Goal: Information Seeking & Learning: Learn about a topic

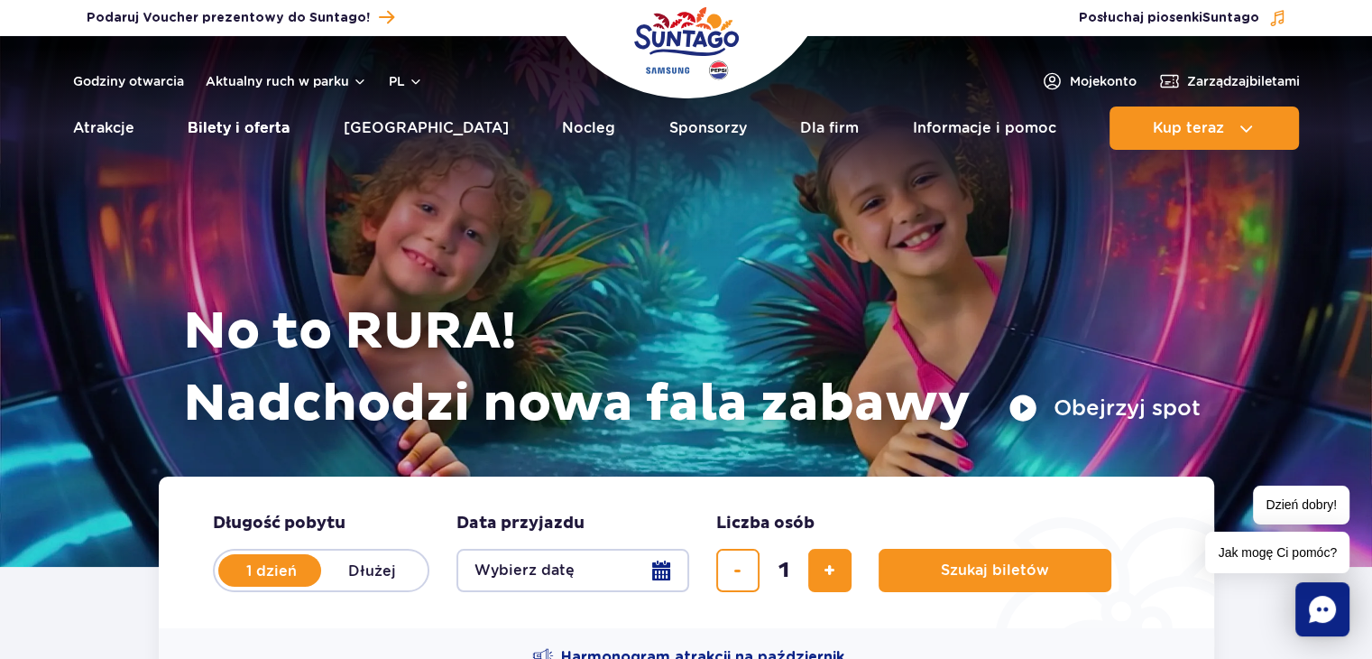
click at [269, 131] on link "Bilety i oferta" at bounding box center [239, 127] width 102 height 43
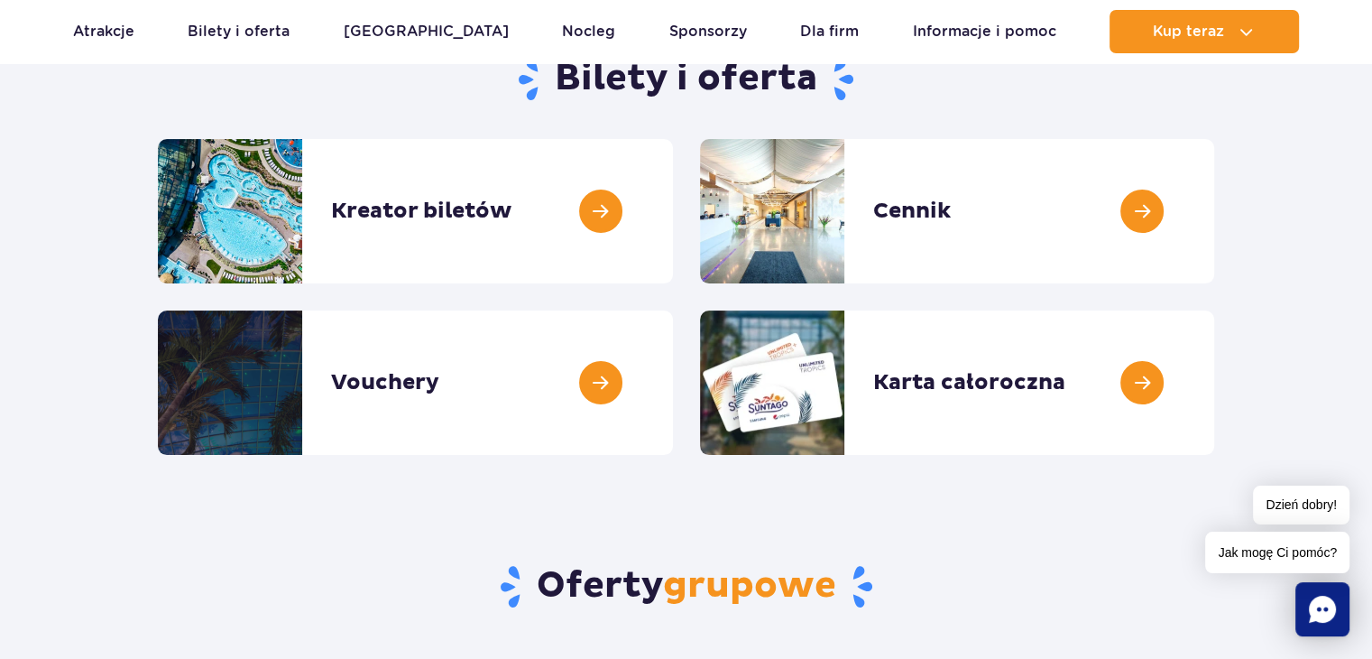
scroll to position [271, 0]
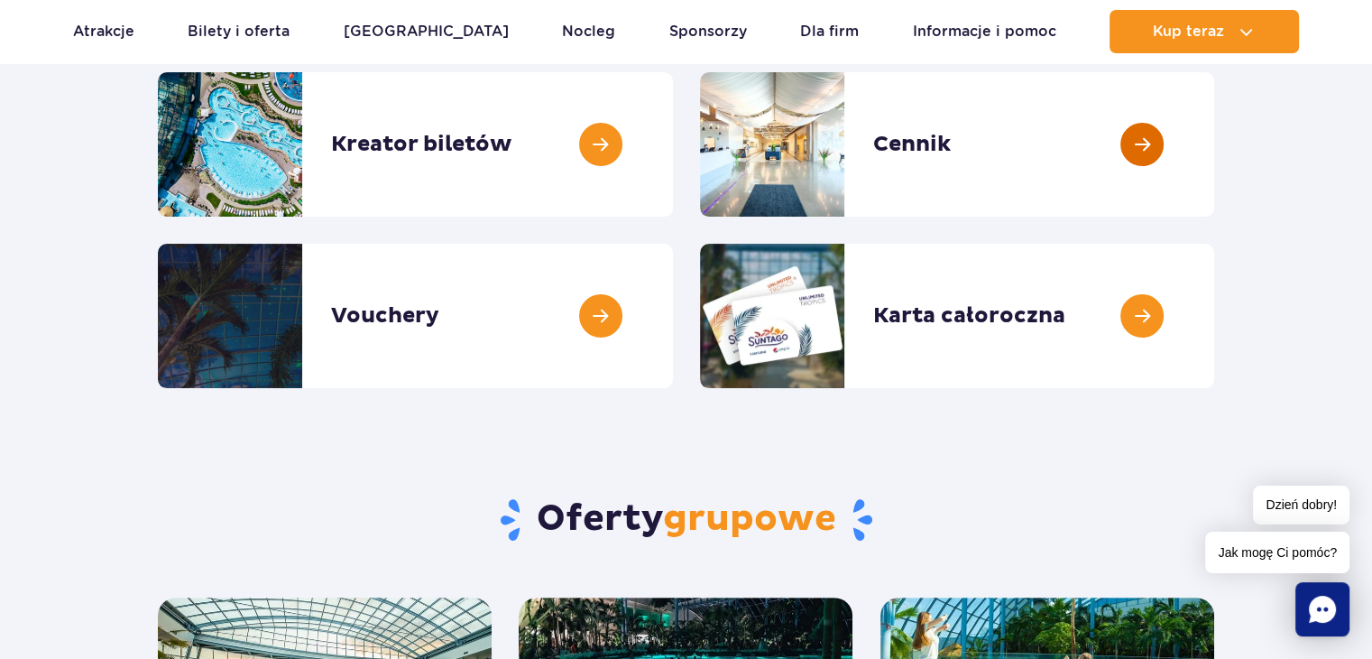
click at [1215, 147] on link at bounding box center [1215, 144] width 0 height 144
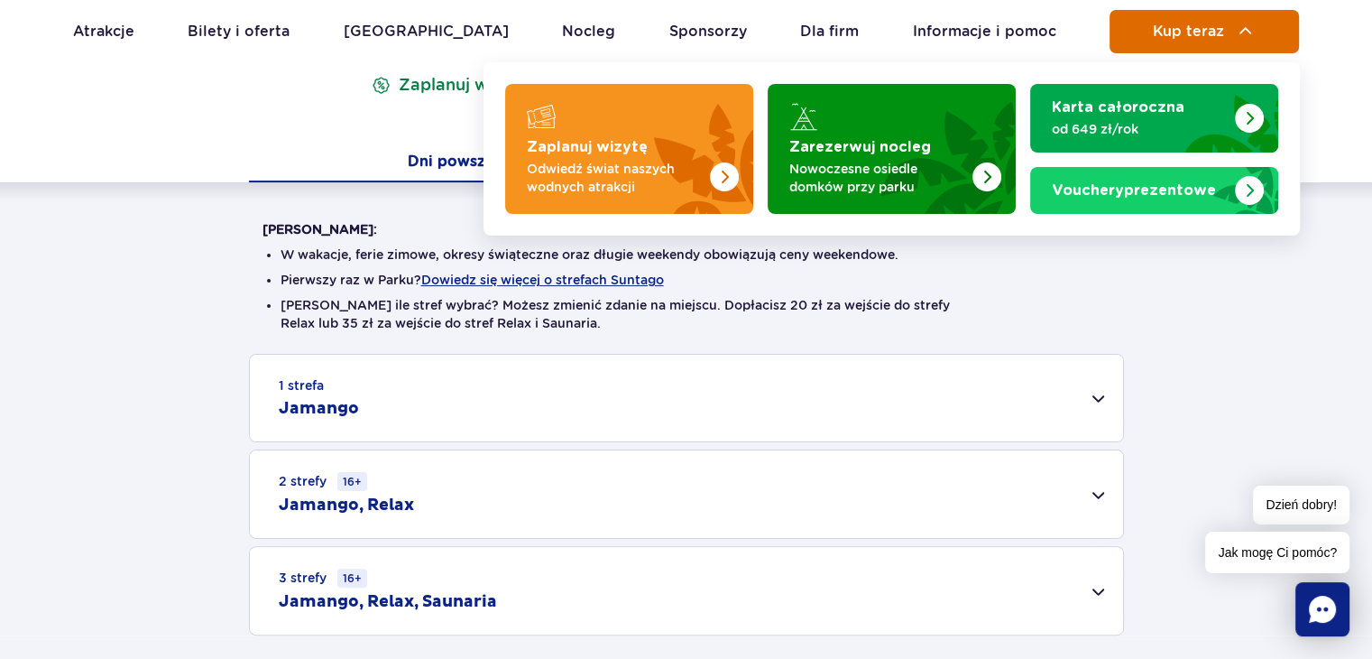
scroll to position [361, 0]
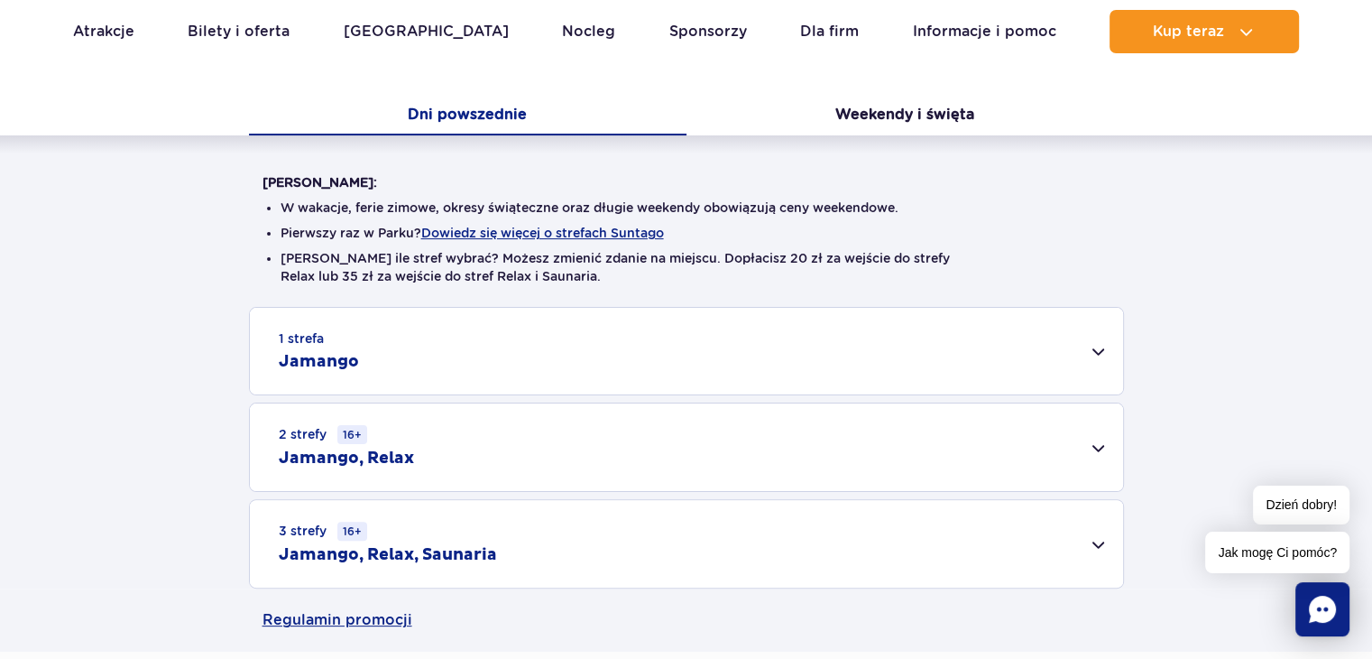
click at [1094, 357] on div "1 strefa Jamango" at bounding box center [686, 351] width 873 height 87
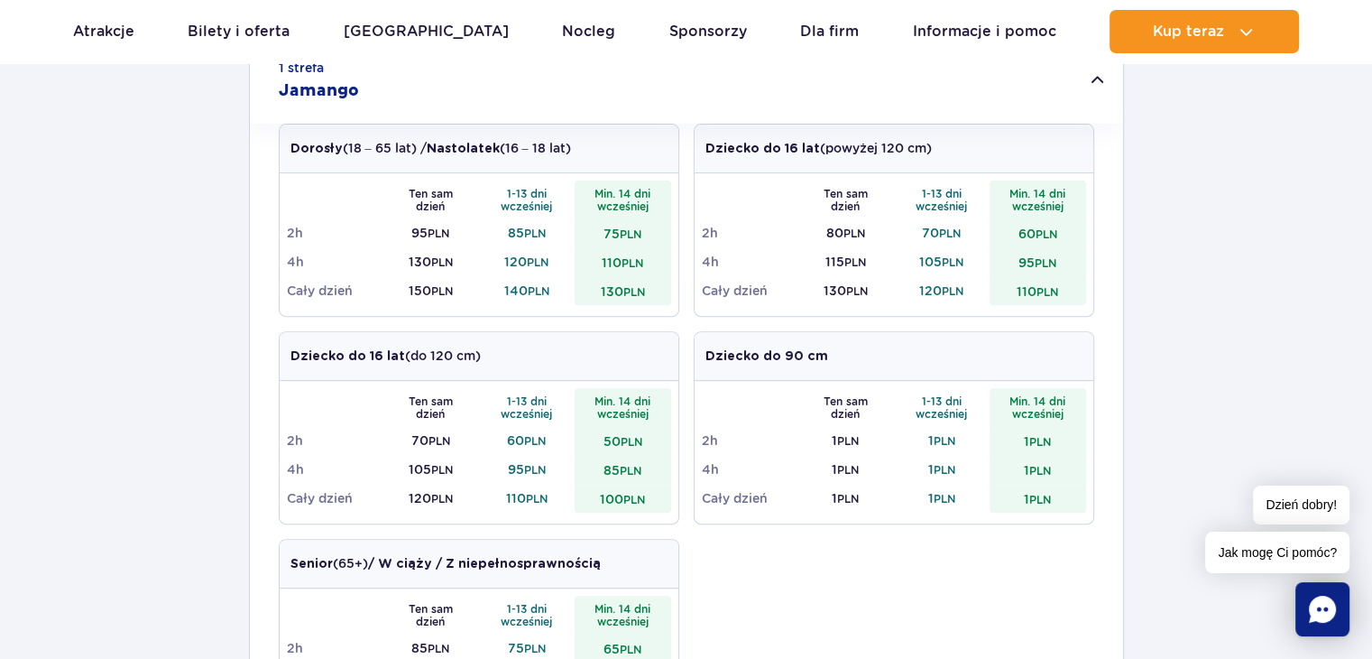
scroll to position [0, 0]
drag, startPoint x: 404, startPoint y: 259, endPoint x: 455, endPoint y: 258, distance: 50.5
click at [455, 258] on td "130 PLN" at bounding box center [431, 261] width 97 height 29
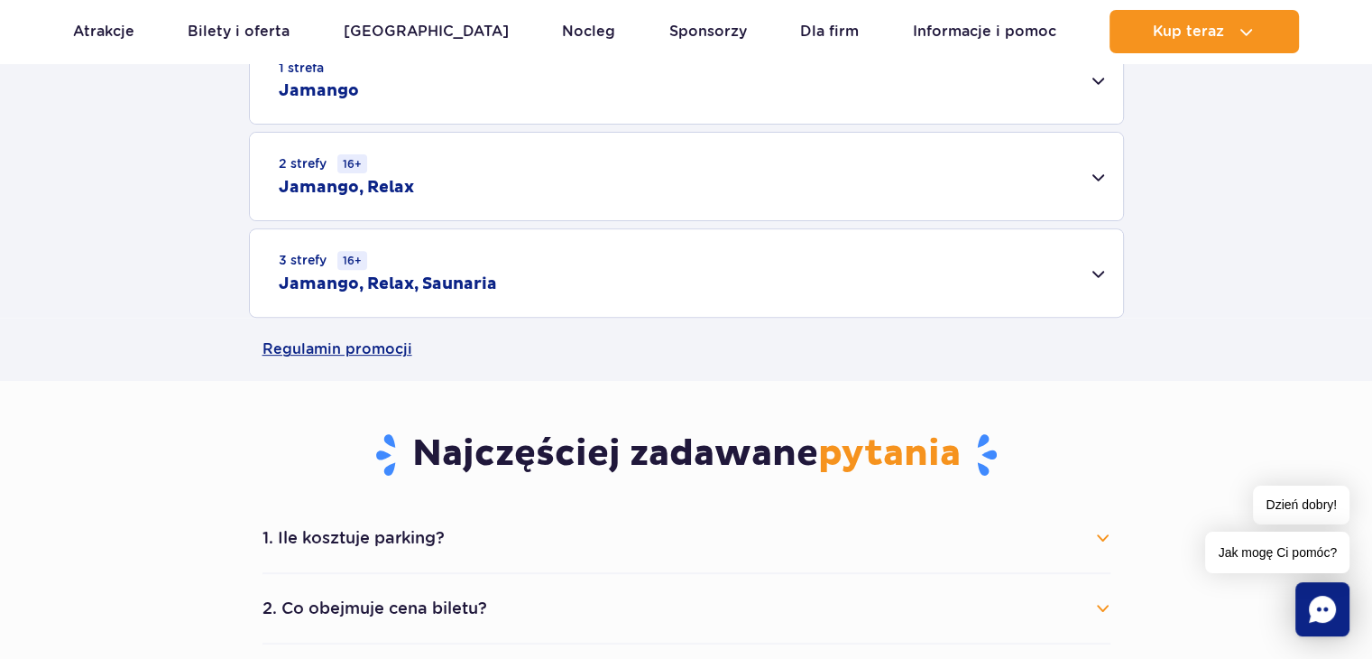
scroll to position [451, 0]
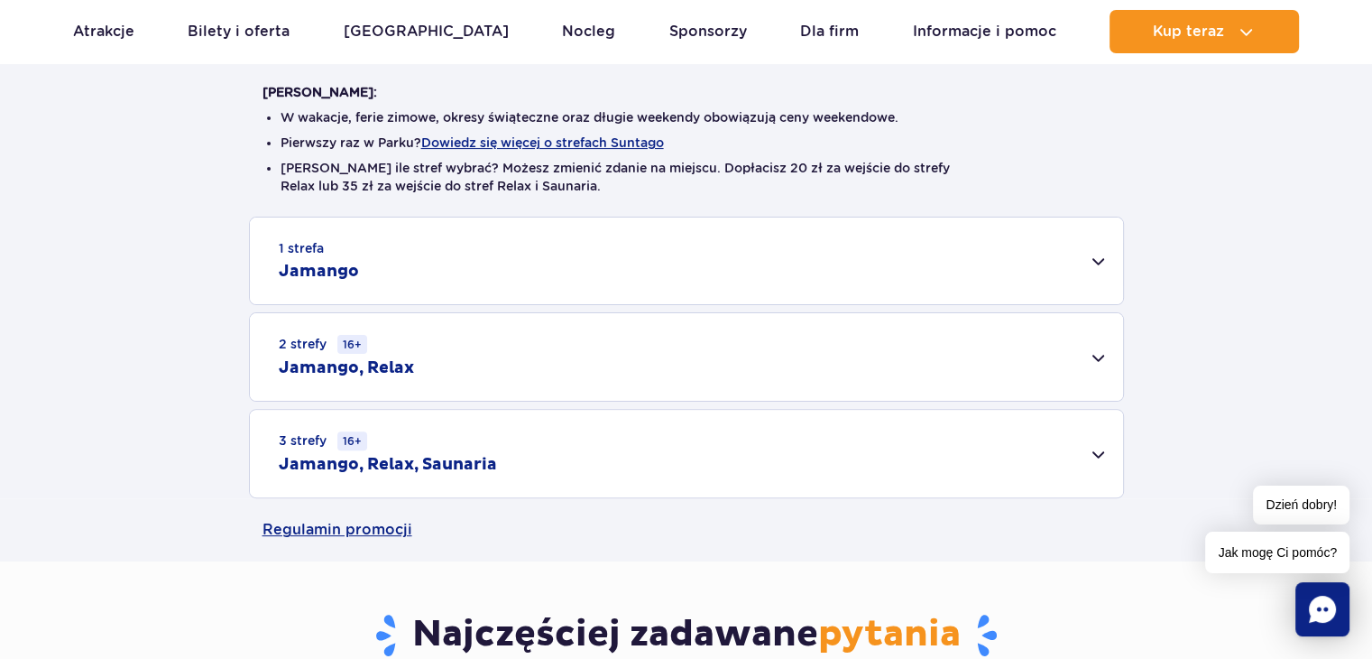
click at [1103, 266] on div "1 strefa Jamango" at bounding box center [686, 260] width 873 height 87
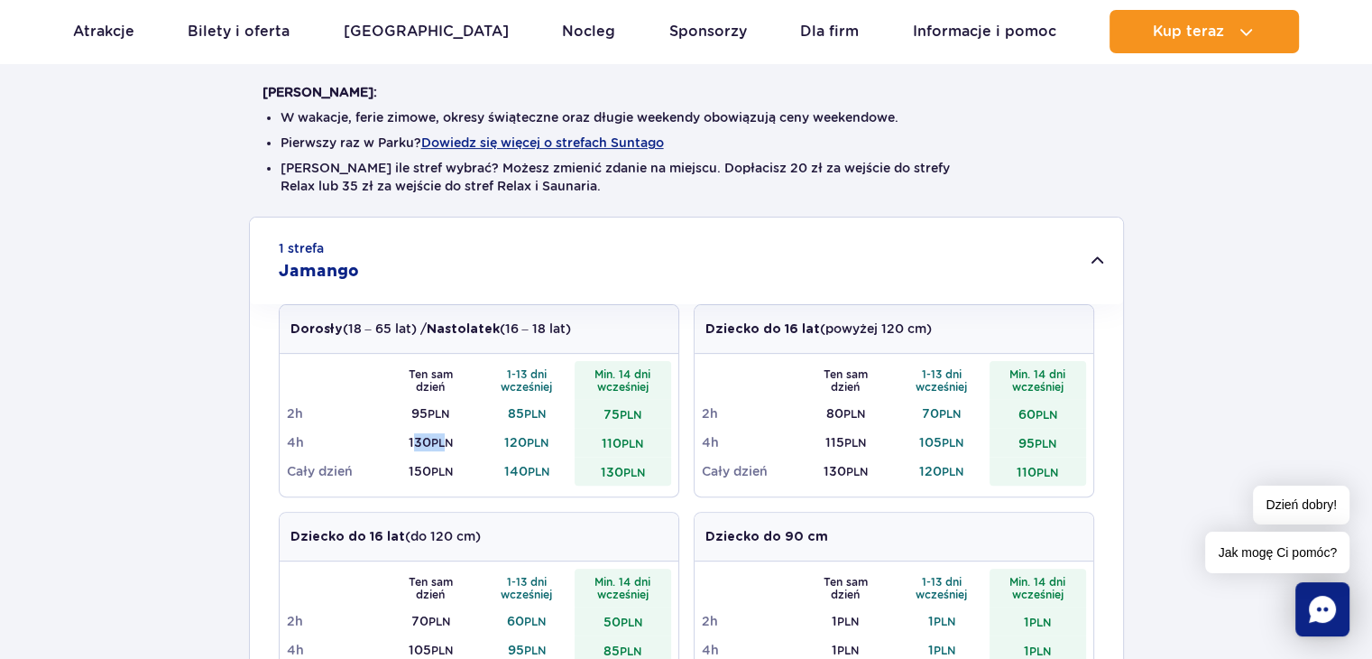
drag, startPoint x: 410, startPoint y: 441, endPoint x: 446, endPoint y: 441, distance: 36.1
click at [446, 441] on td "130 PLN" at bounding box center [431, 442] width 97 height 29
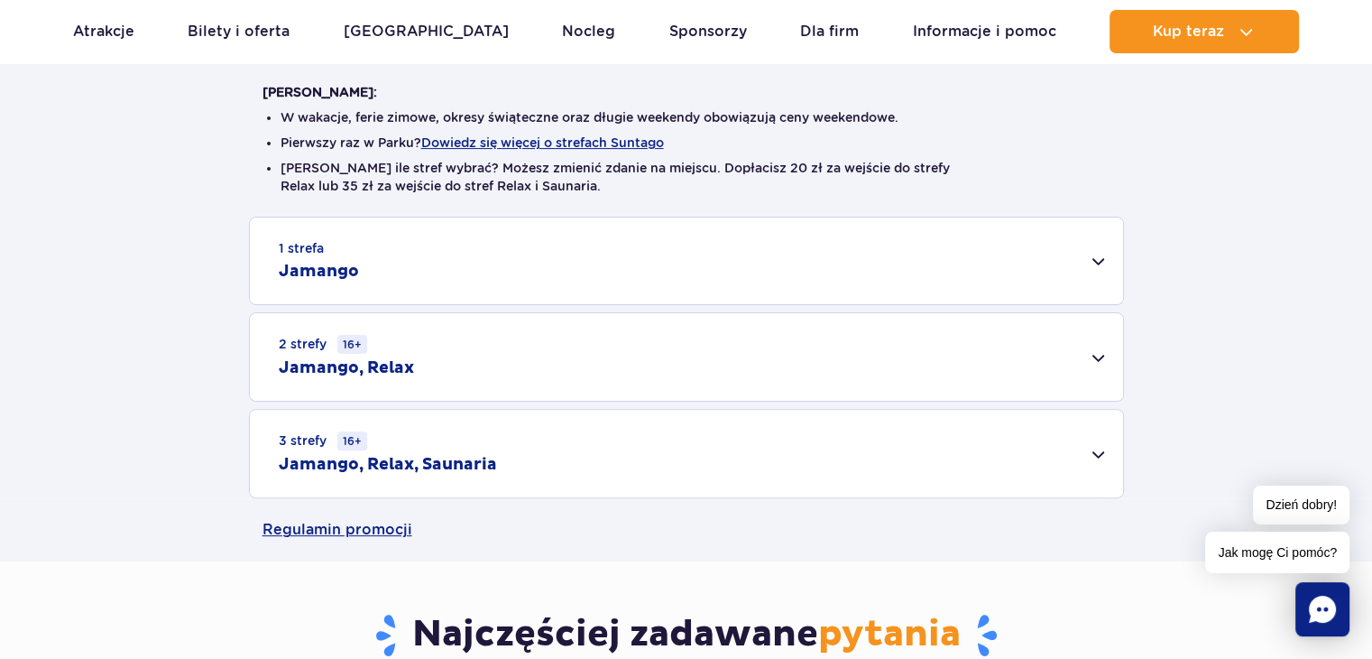
click at [1107, 268] on div "1 strefa Jamango" at bounding box center [686, 260] width 873 height 87
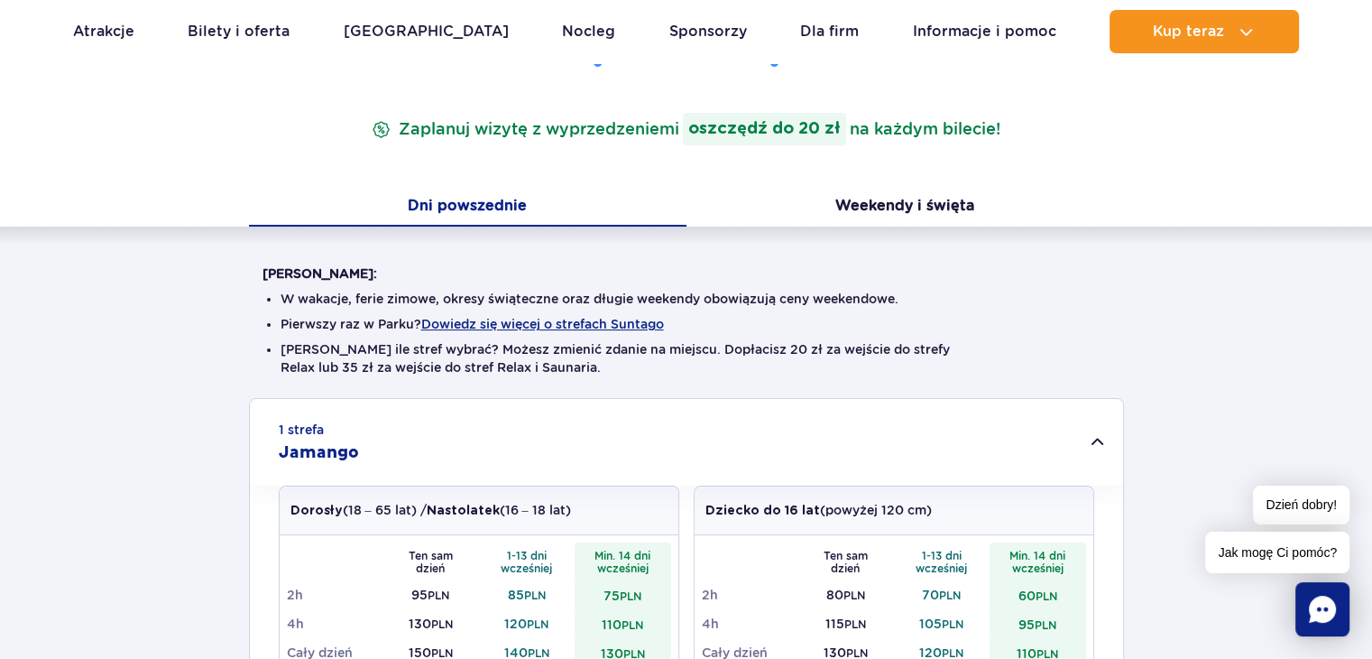
scroll to position [271, 0]
click at [938, 205] on button "Weekendy i święta" at bounding box center [906, 207] width 438 height 38
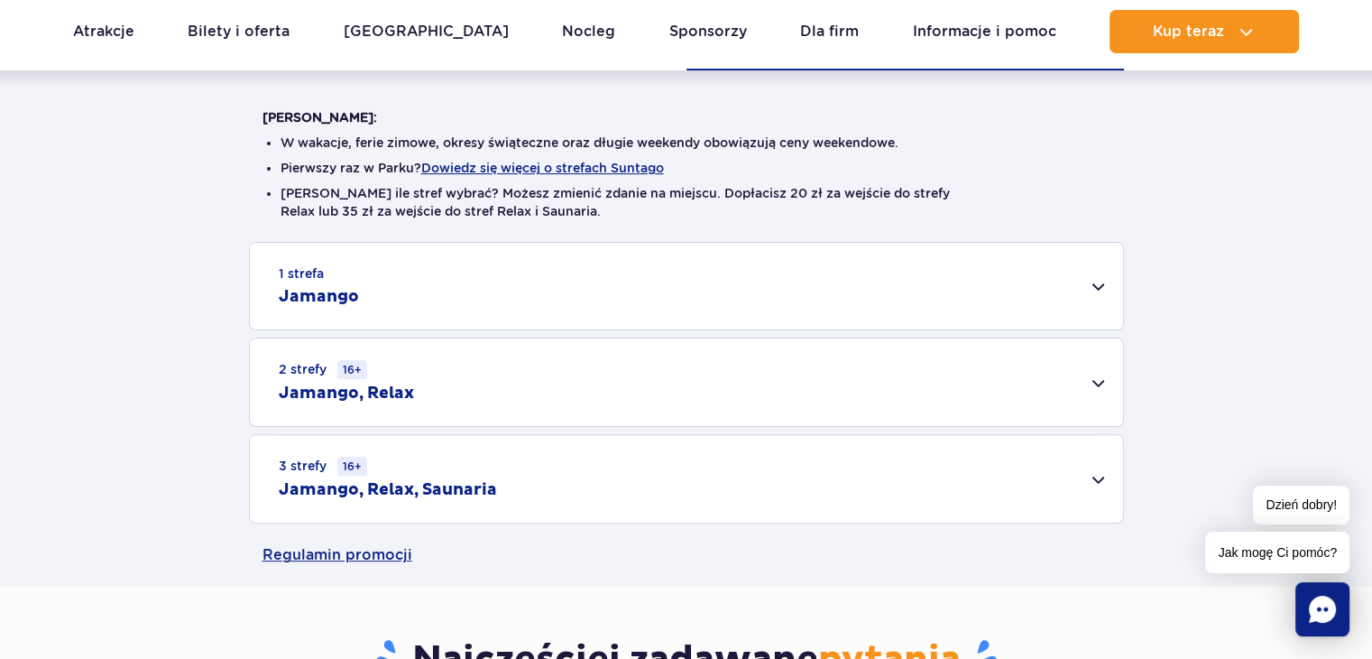
scroll to position [451, 0]
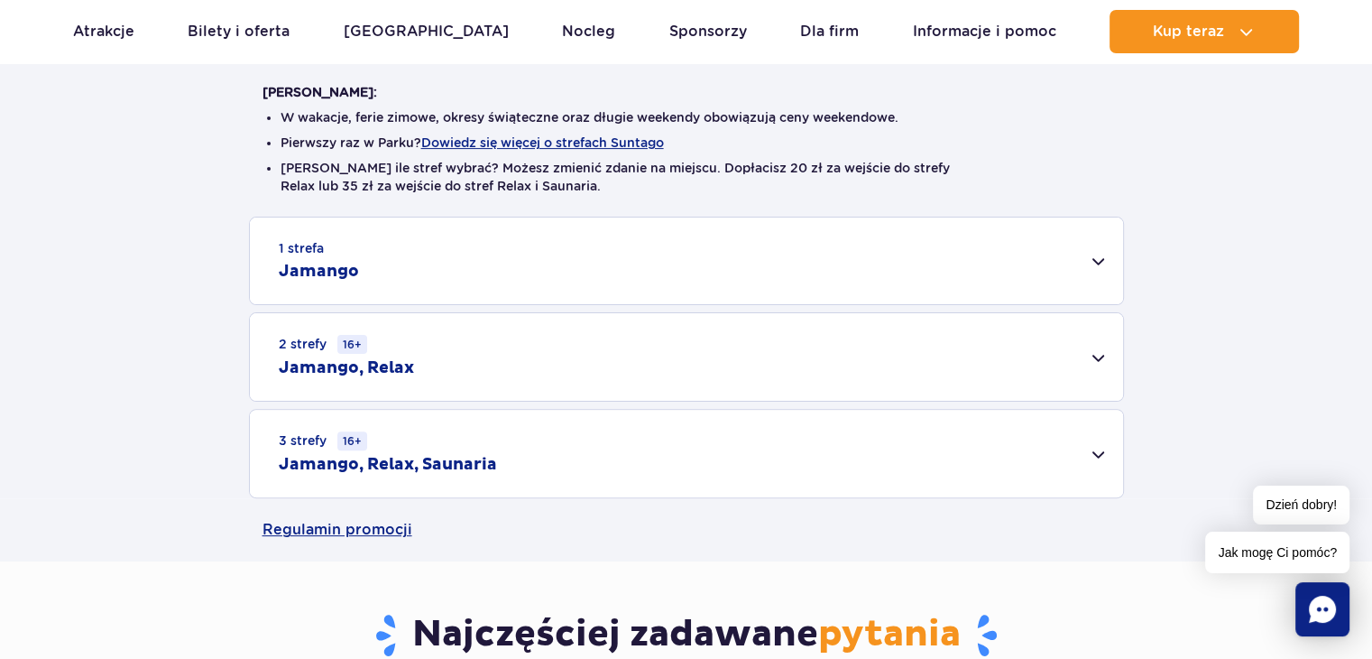
click at [1104, 268] on div "1 strefa Jamango" at bounding box center [686, 260] width 873 height 87
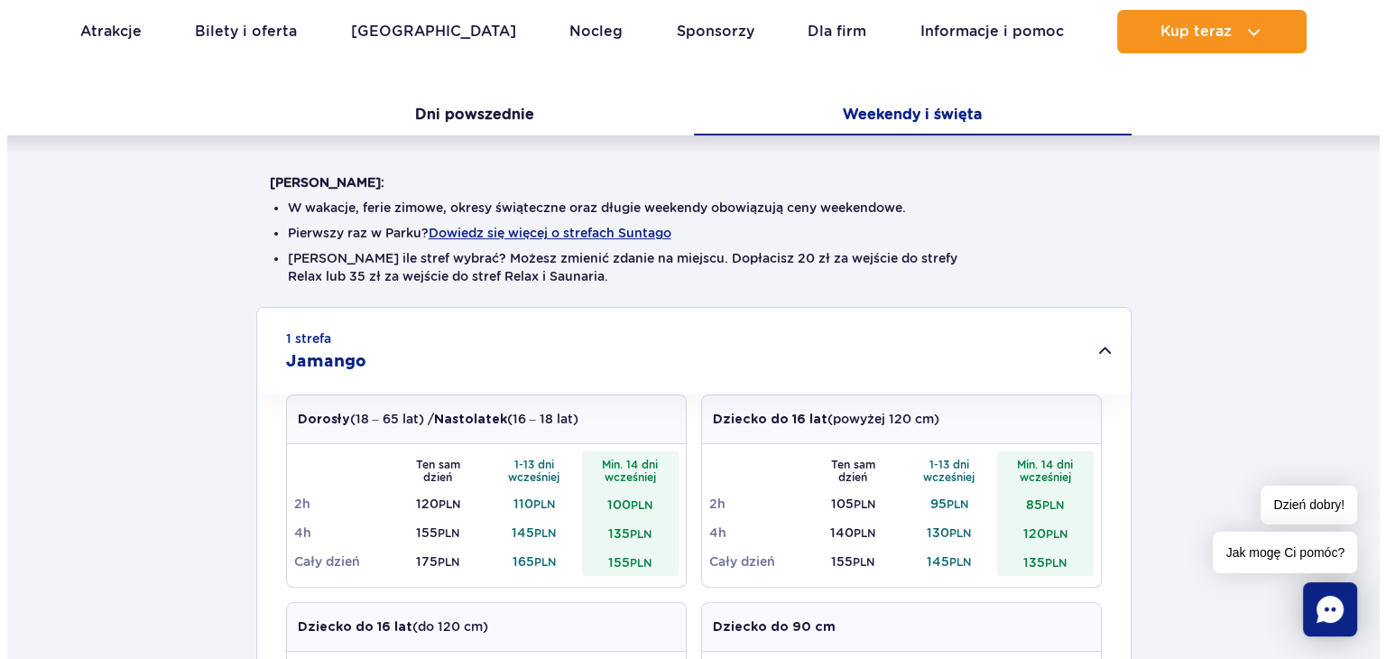
scroll to position [361, 0]
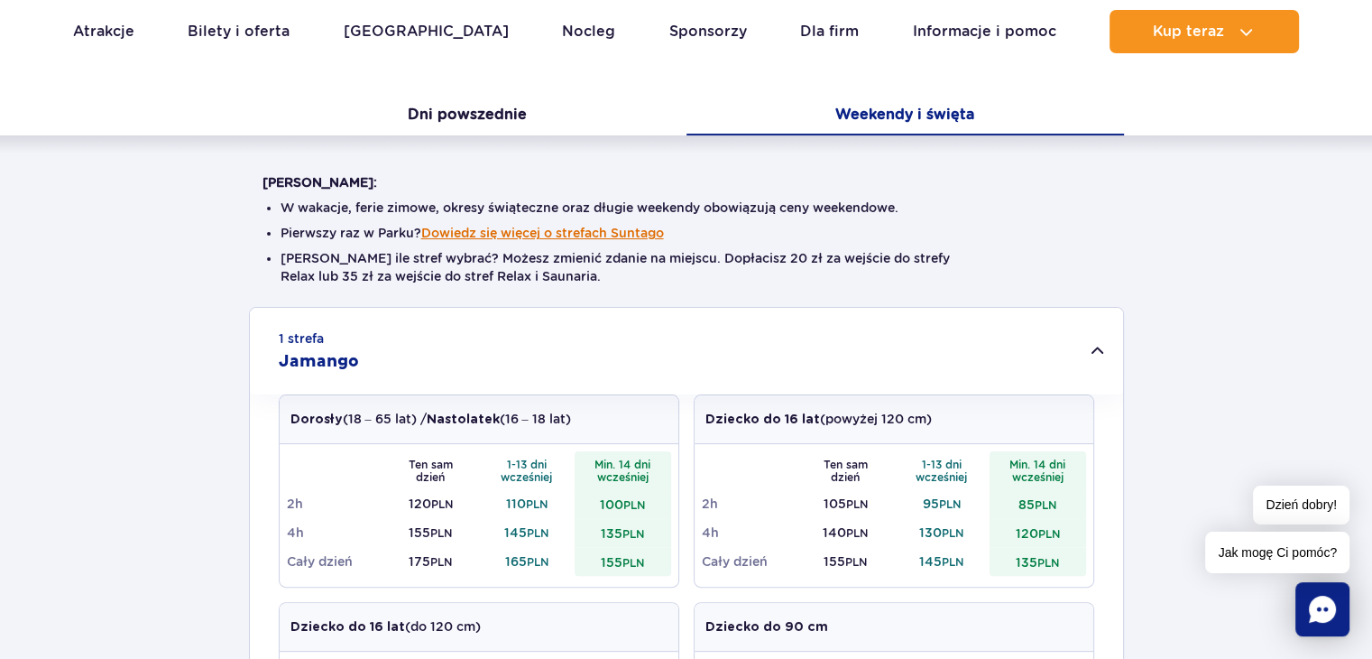
click at [621, 233] on button "Dowiedz się więcej o strefach Suntago" at bounding box center [542, 233] width 243 height 14
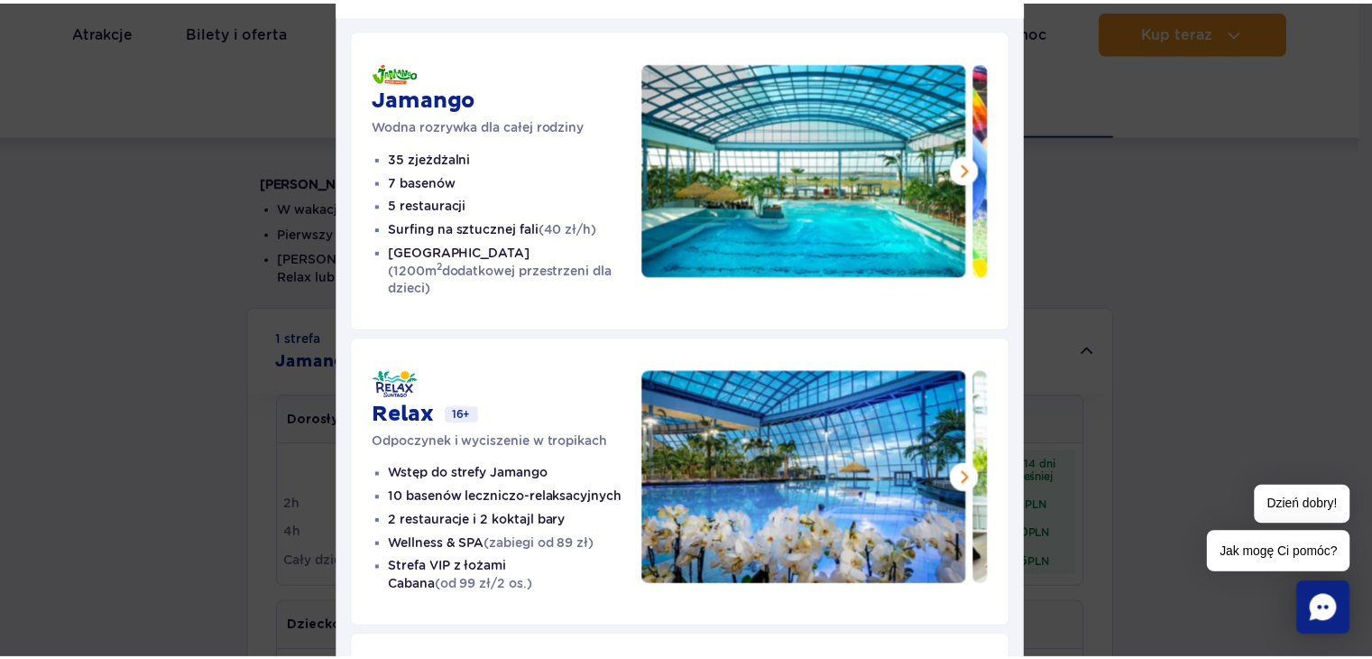
scroll to position [90, 0]
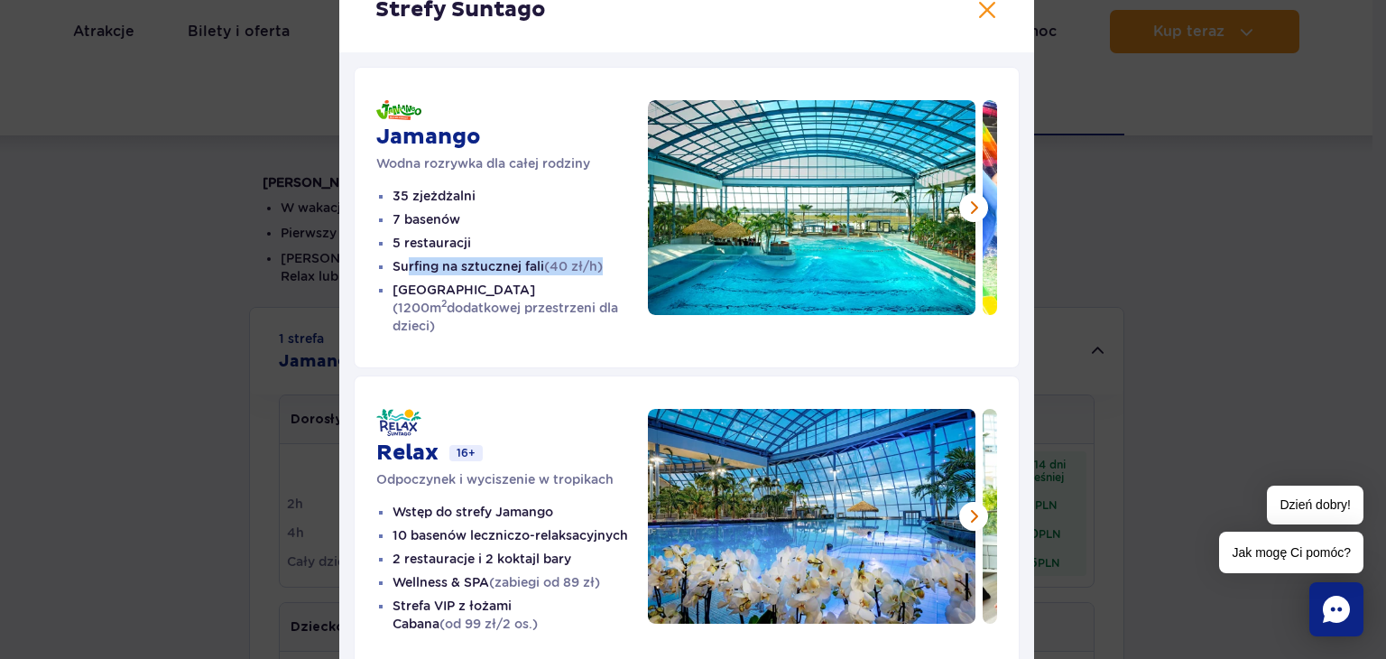
drag, startPoint x: 400, startPoint y: 268, endPoint x: 597, endPoint y: 257, distance: 197.9
click at [597, 257] on li "Surfing na sztucznej fali (40 zł/h)" at bounding box center [520, 266] width 255 height 18
click at [971, 208] on button at bounding box center [973, 207] width 29 height 29
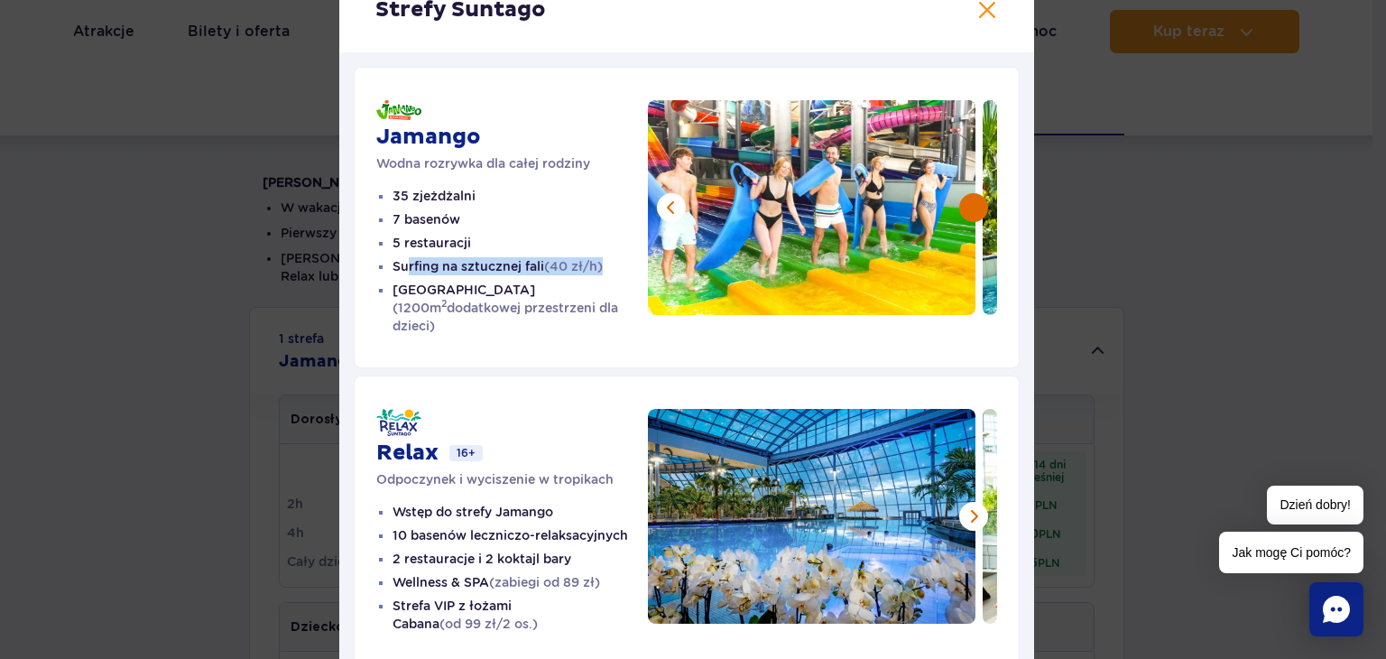
click at [971, 208] on button at bounding box center [973, 207] width 29 height 29
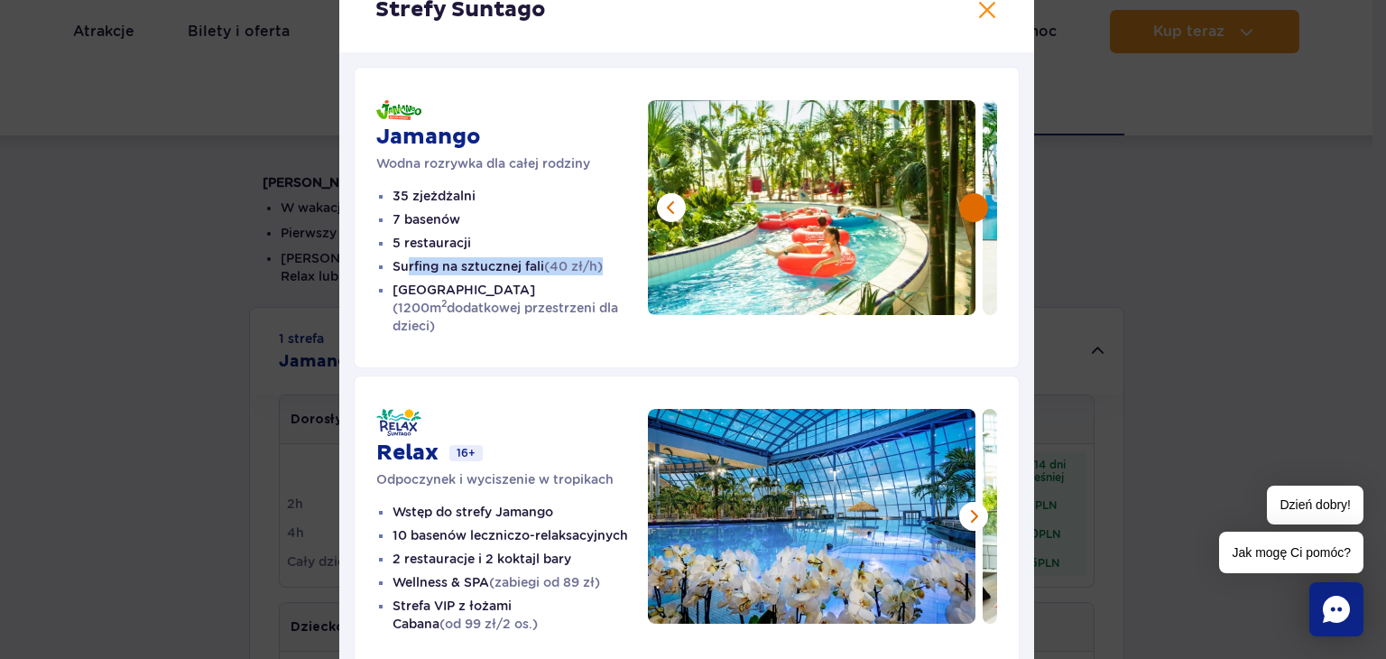
click at [971, 208] on button at bounding box center [973, 207] width 29 height 29
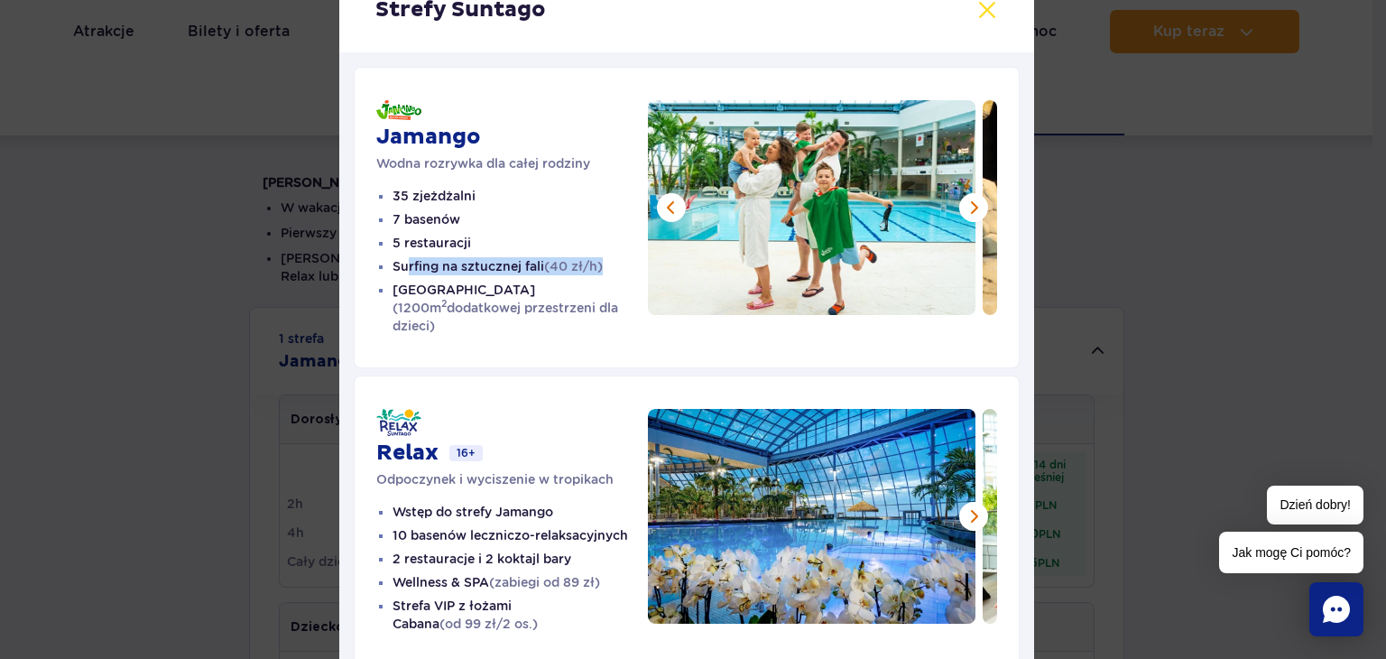
click at [982, 15] on button at bounding box center [987, 10] width 22 height 22
